Goal: Find specific page/section: Find specific page/section

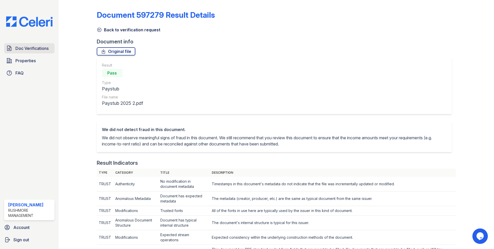
click at [15, 49] on span "Doc Verifications" at bounding box center [31, 48] width 33 height 6
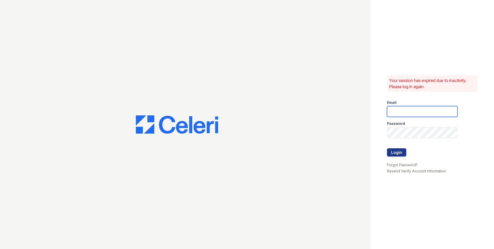
type input "jjordan@rushmoremgmt.com"
click at [397, 152] on button "Login" at bounding box center [396, 152] width 19 height 8
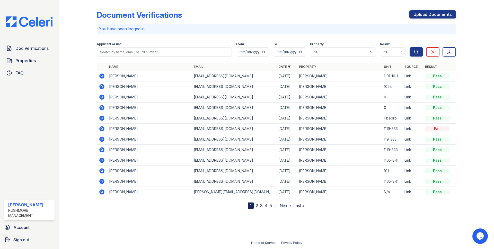
click at [229, 20] on div "Document Verifications Upload Documents" at bounding box center [276, 16] width 359 height 13
click at [101, 88] on icon at bounding box center [101, 86] width 5 height 5
